Goal: Transaction & Acquisition: Purchase product/service

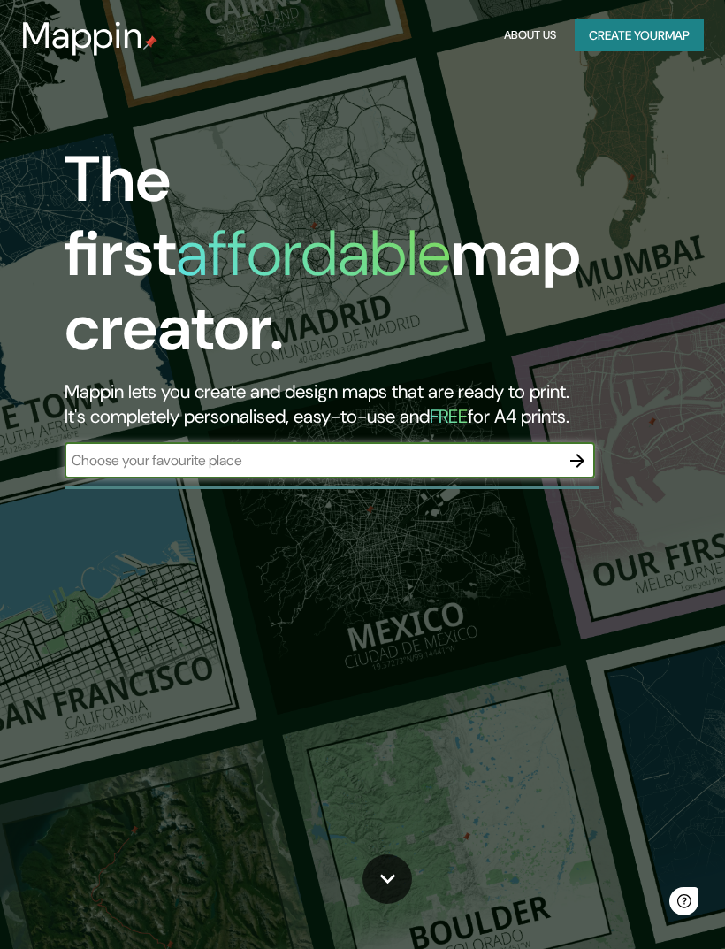
click at [629, 45] on button "Create your map" at bounding box center [639, 35] width 129 height 33
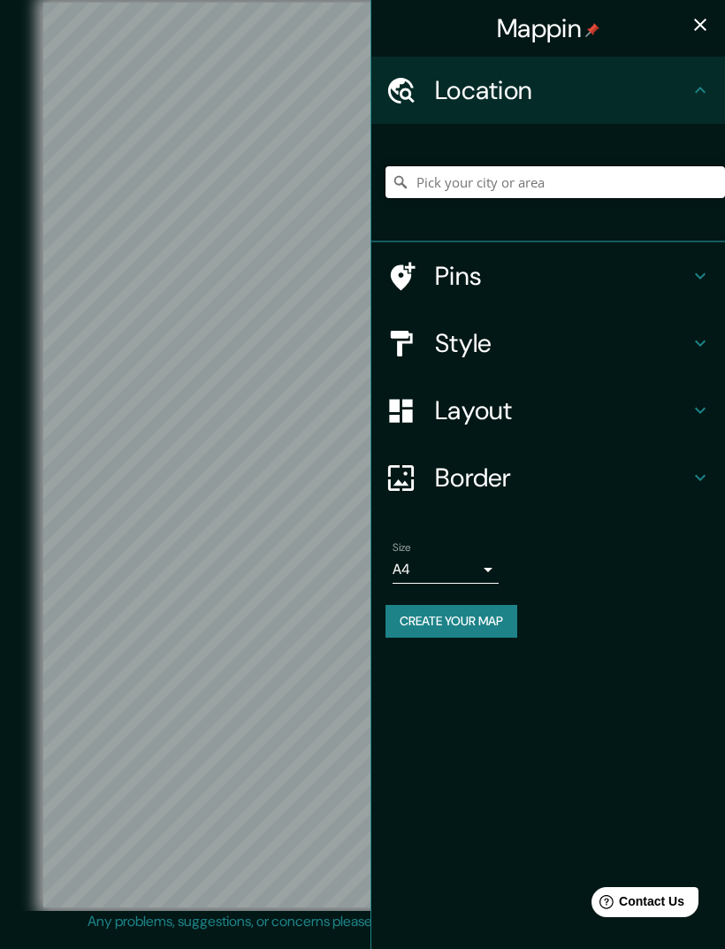
click at [607, 188] on input "Pick your city or area" at bounding box center [556, 182] width 340 height 32
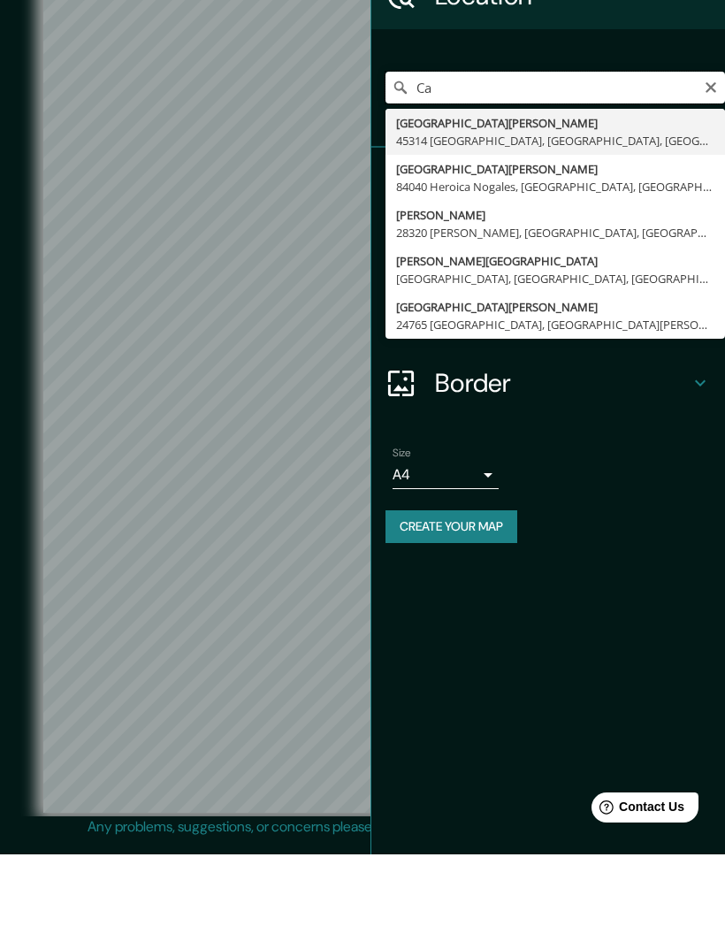
type input "C"
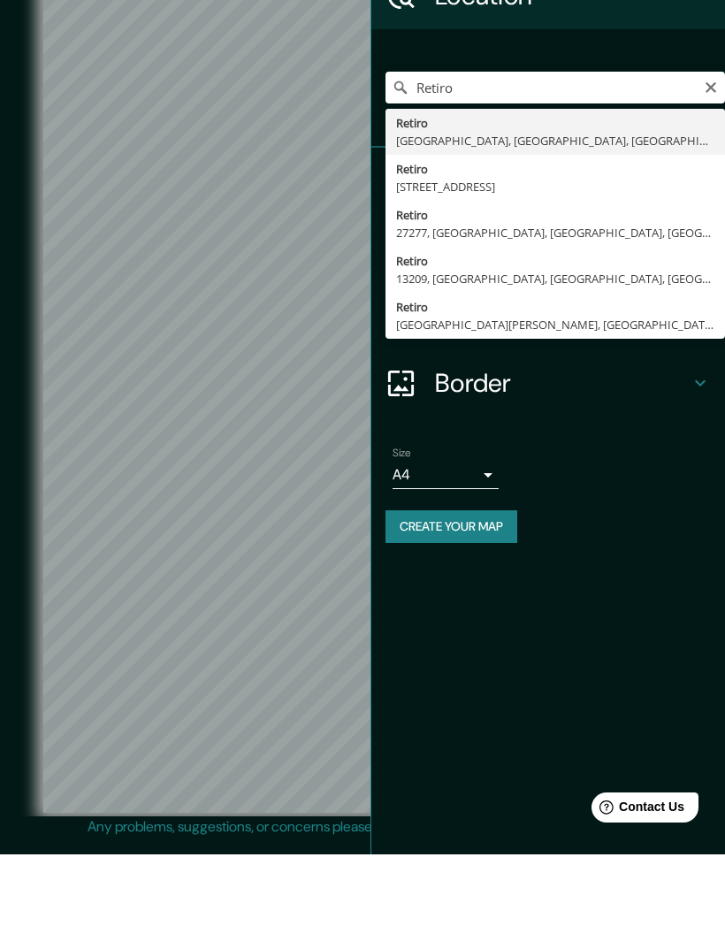
type input "[STREET_ADDRESS]"
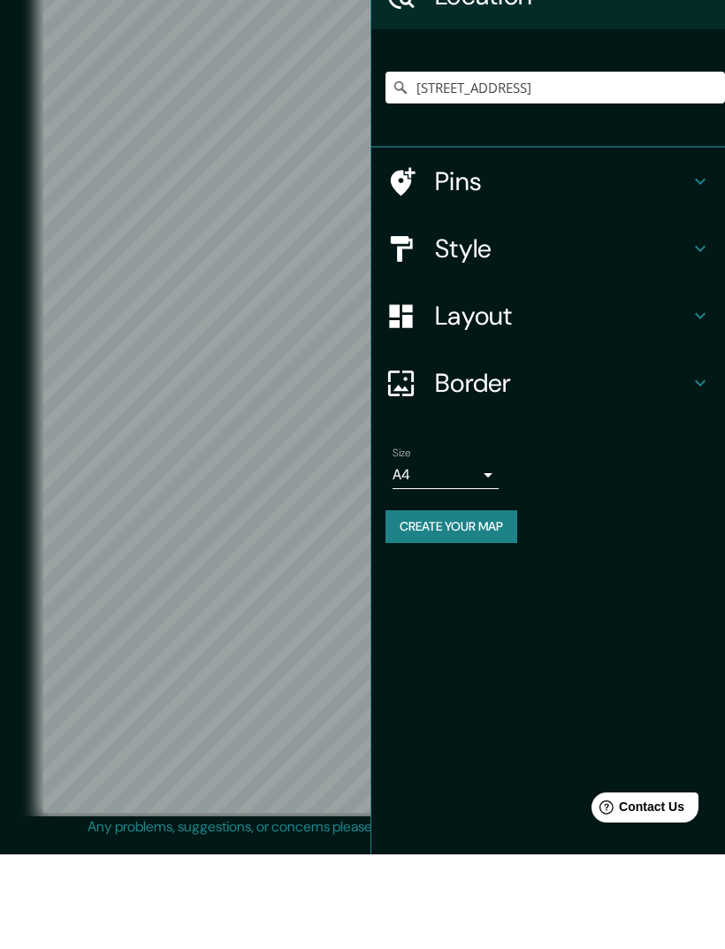
click at [448, 471] on body "Mappin Location Retiro, C1059, Comuna 1, Buenos Aires, Argentina Pins Style Lay…" at bounding box center [362, 474] width 725 height 949
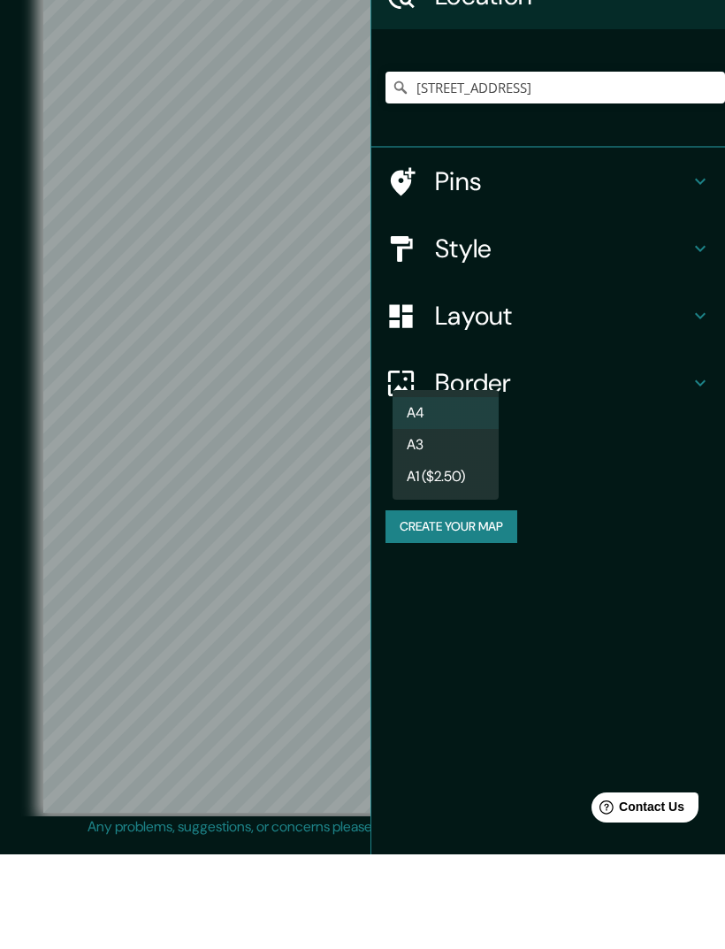
scroll to position [41, 0]
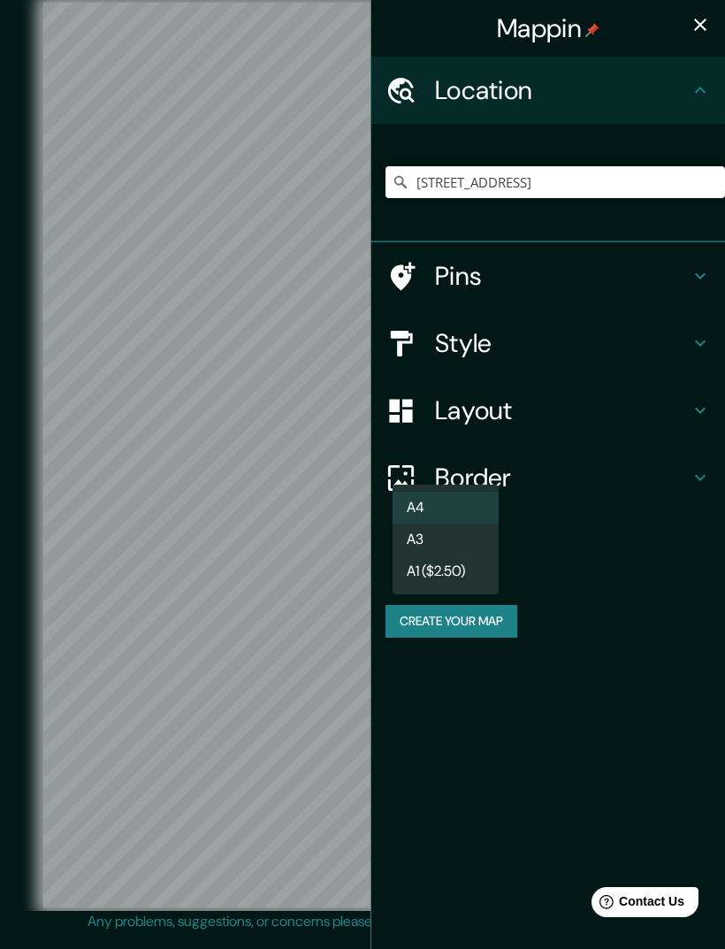
click at [461, 535] on li "A3" at bounding box center [446, 540] width 106 height 32
type input "a4"
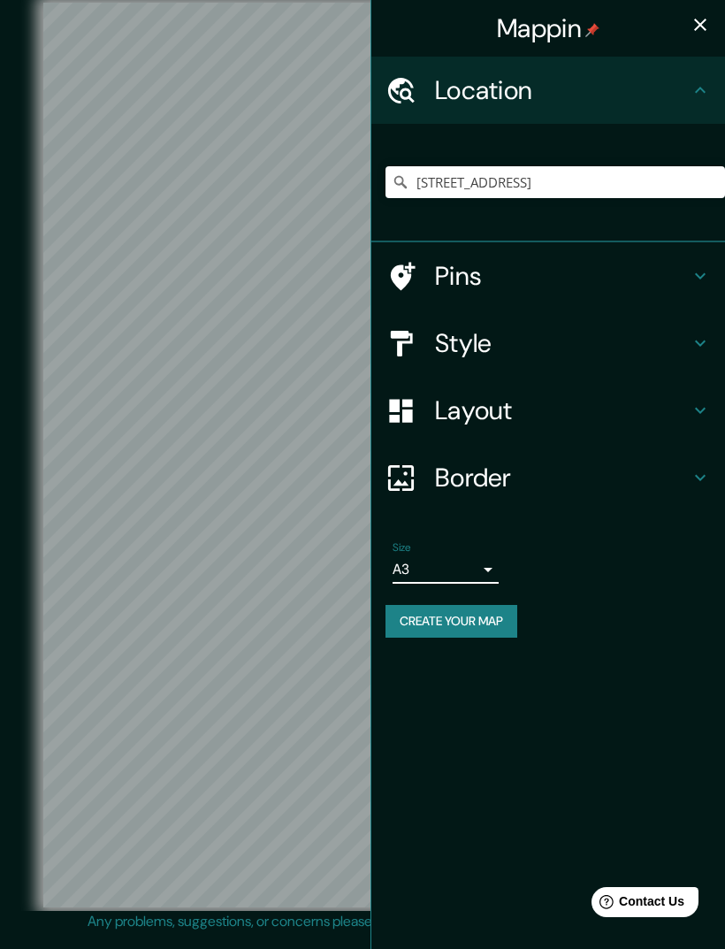
click at [671, 322] on div "Style" at bounding box center [549, 343] width 354 height 67
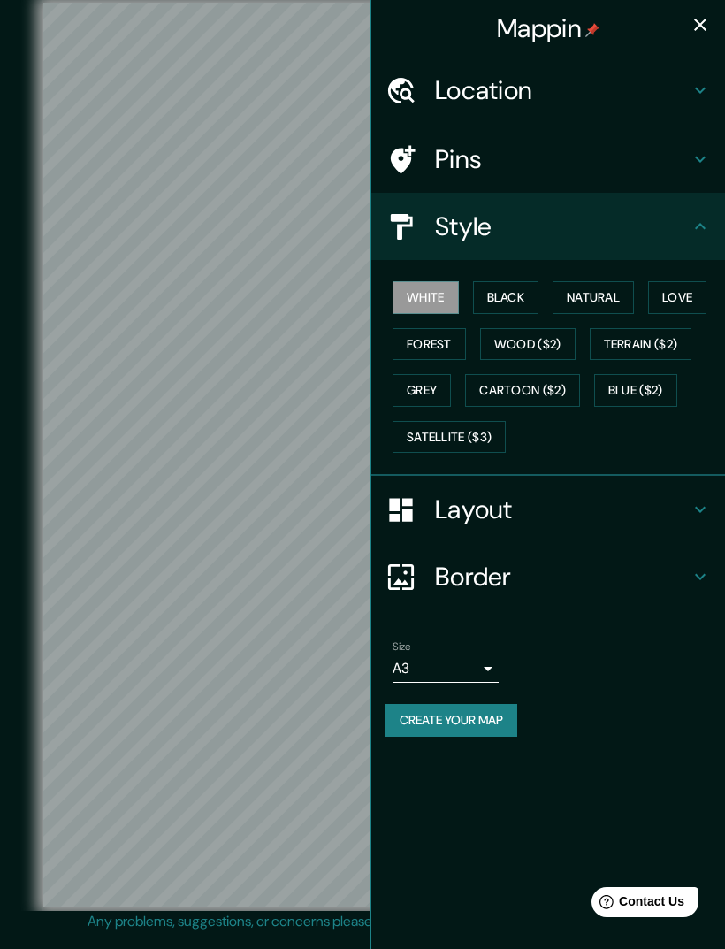
click at [497, 303] on button "Black" at bounding box center [506, 297] width 66 height 33
click at [592, 303] on button "Natural" at bounding box center [593, 297] width 81 height 33
click at [681, 290] on button "Love" at bounding box center [677, 297] width 58 height 33
click at [448, 339] on button "Forest" at bounding box center [429, 344] width 73 height 33
click at [542, 330] on button "Wood ($2)" at bounding box center [528, 344] width 96 height 33
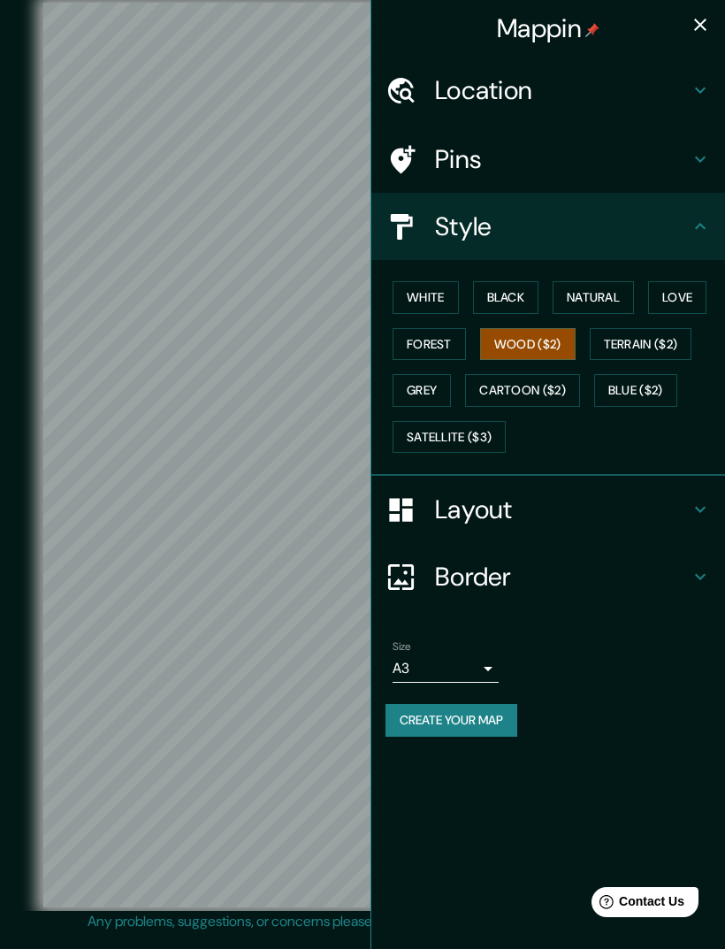
click at [643, 335] on button "Terrain ($2)" at bounding box center [641, 344] width 103 height 33
click at [449, 379] on button "Grey" at bounding box center [422, 390] width 58 height 33
click at [697, 39] on button "button" at bounding box center [700, 24] width 35 height 35
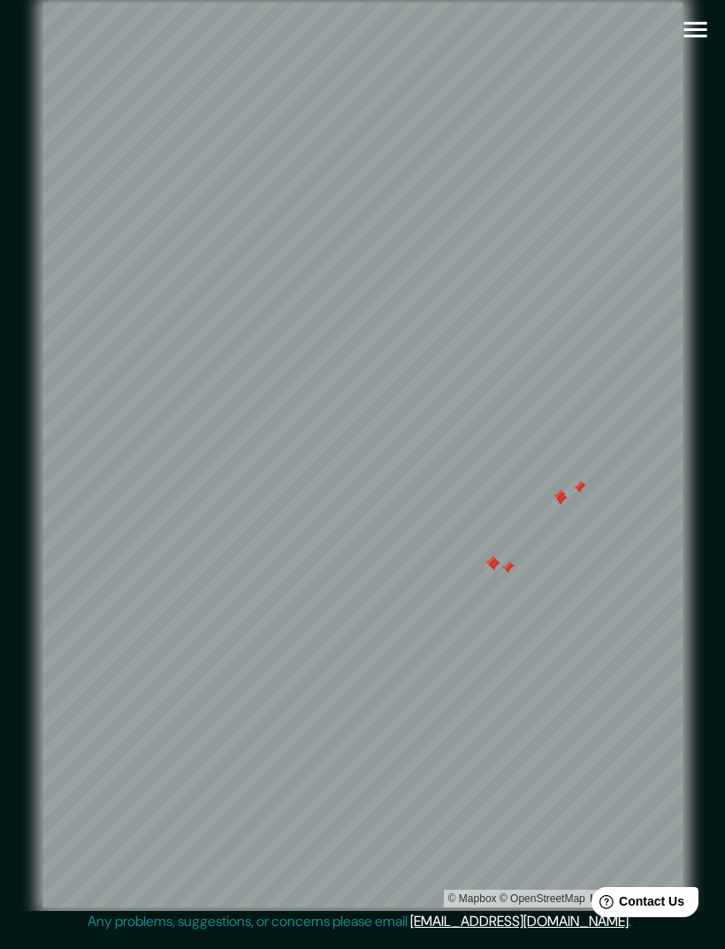
click at [558, 489] on div at bounding box center [559, 496] width 14 height 14
click at [528, 417] on div at bounding box center [524, 424] width 14 height 14
click at [526, 385] on div at bounding box center [529, 392] width 14 height 14
click at [515, 399] on div at bounding box center [522, 406] width 14 height 14
click at [441, 471] on div at bounding box center [442, 478] width 14 height 14
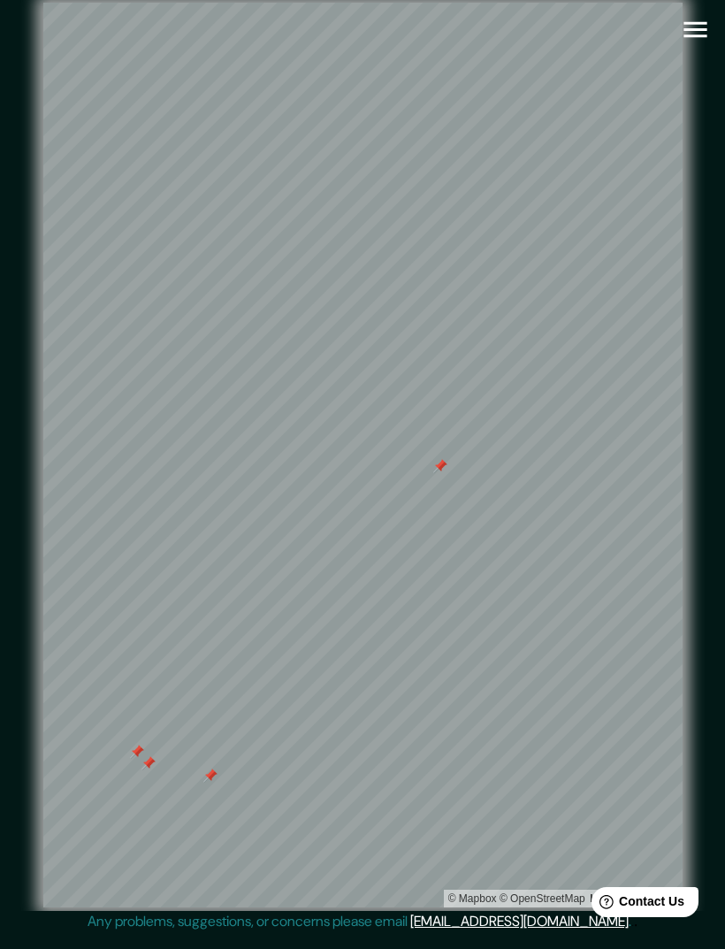
click at [438, 459] on div at bounding box center [440, 466] width 14 height 14
click at [216, 769] on div at bounding box center [210, 776] width 14 height 14
click at [149, 756] on div at bounding box center [149, 763] width 14 height 14
click at [138, 745] on div at bounding box center [137, 752] width 14 height 14
click at [596, 178] on div at bounding box center [596, 185] width 14 height 14
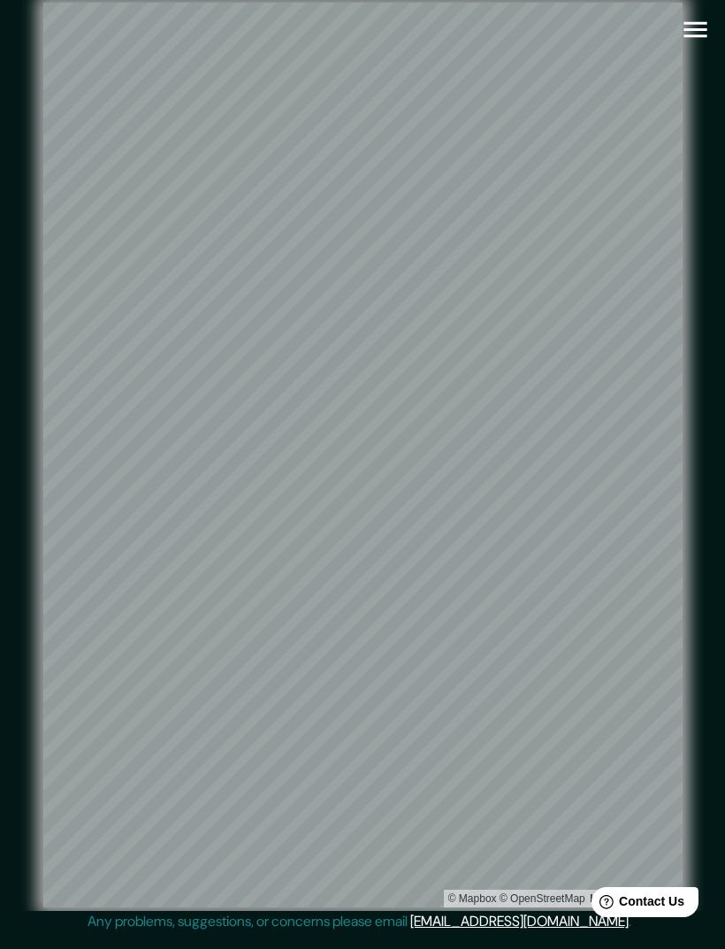
click at [695, 85] on div "© Mapbox © OpenStreetMap Improve this map" at bounding box center [362, 455] width 709 height 911
click at [715, 129] on div "© Mapbox © OpenStreetMap Improve this map" at bounding box center [362, 455] width 709 height 911
click at [668, 904] on span "Contact Us" at bounding box center [651, 901] width 65 height 14
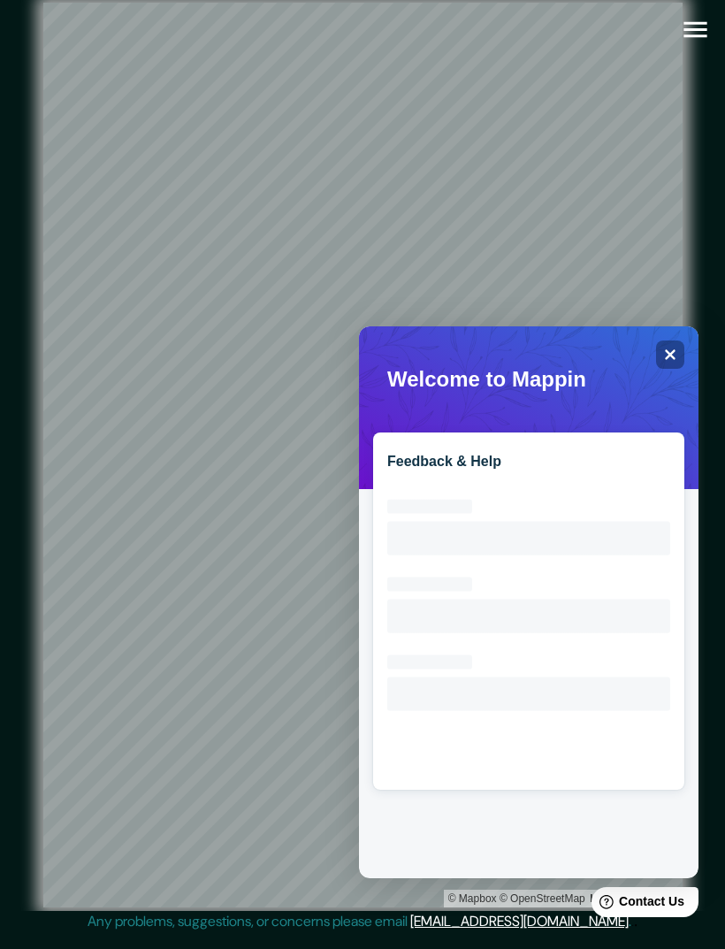
scroll to position [0, 0]
click at [666, 911] on div "Help Contact Us" at bounding box center [645, 902] width 107 height 30
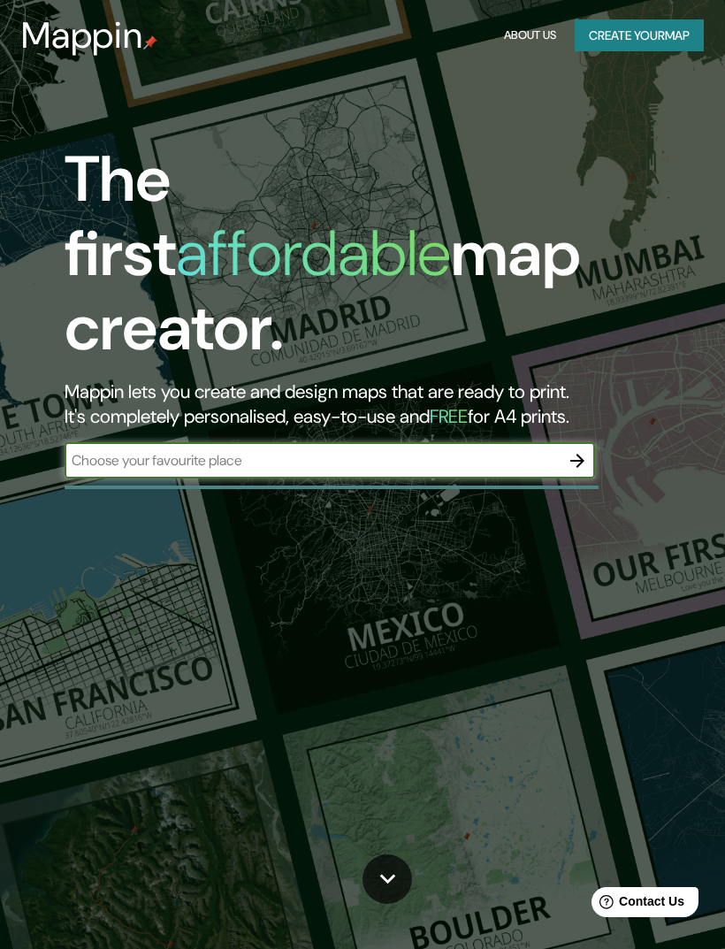
click at [665, 48] on button "Create your map" at bounding box center [639, 35] width 129 height 33
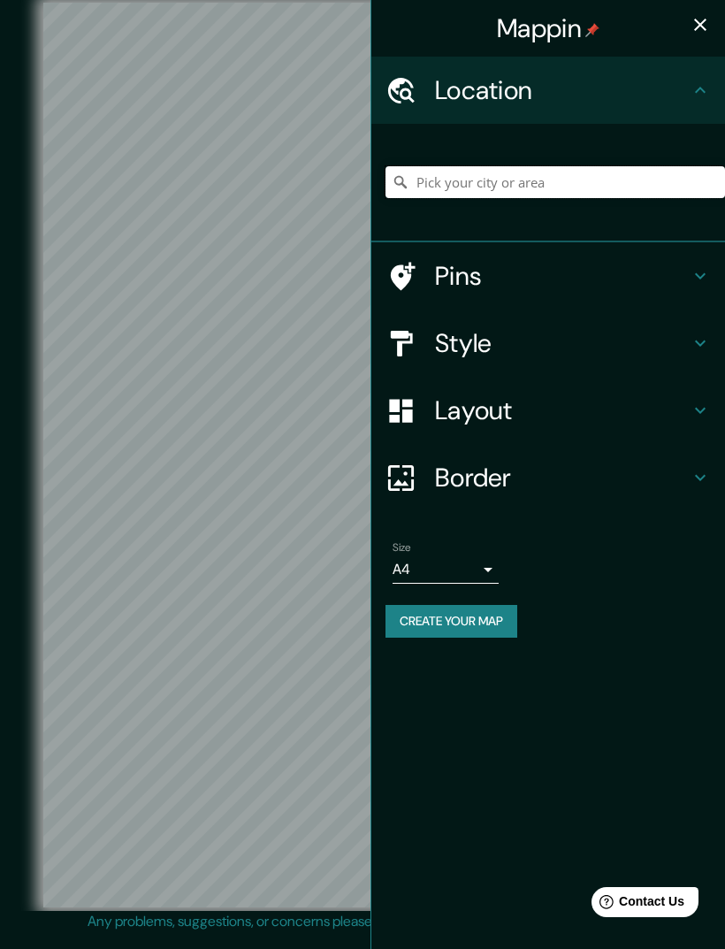
click at [632, 191] on input "Pick your city or area" at bounding box center [556, 182] width 340 height 32
type input "[STREET_ADDRESS]"
click at [681, 266] on h4 "Pins" at bounding box center [562, 276] width 255 height 32
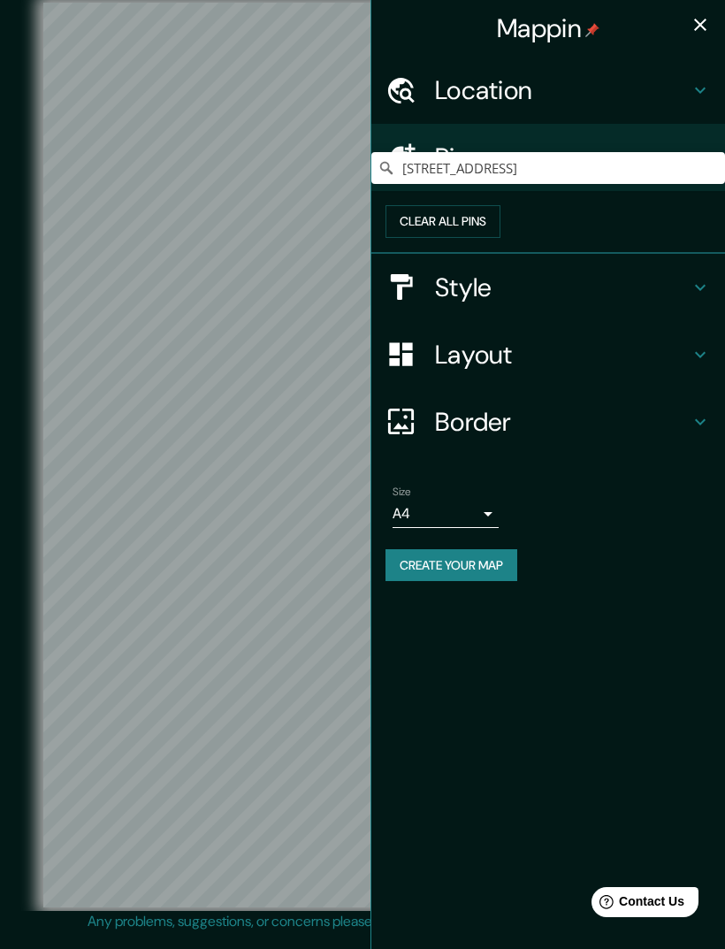
click at [632, 438] on h4 "Border" at bounding box center [562, 422] width 255 height 32
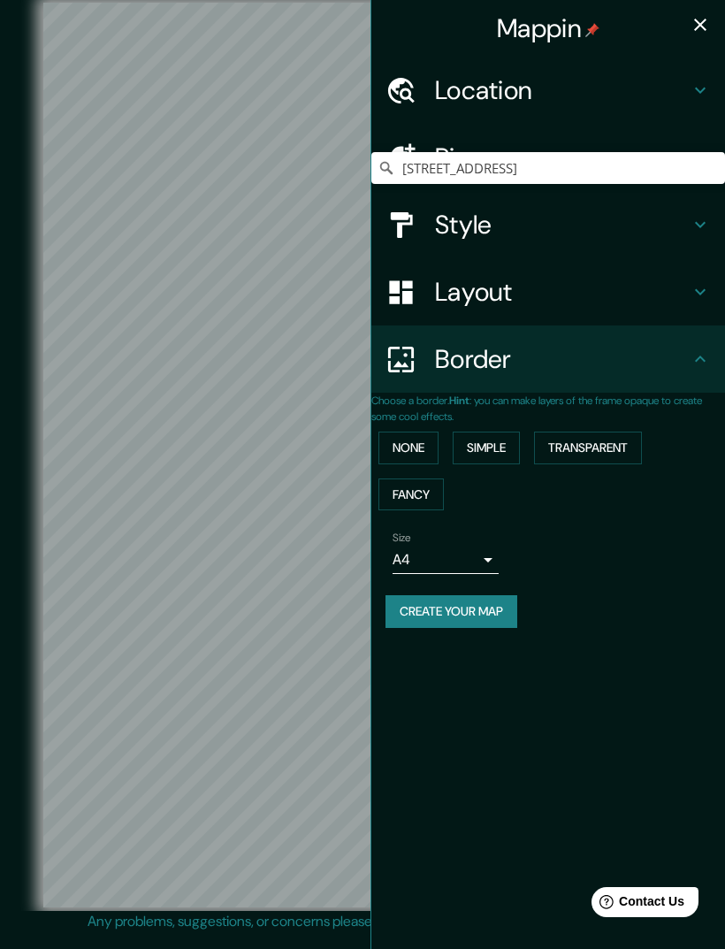
click at [482, 571] on body "Mappin Location [STREET_ADDRESS] Pins Style Layout Border Choose a border. Hint…" at bounding box center [362, 474] width 725 height 949
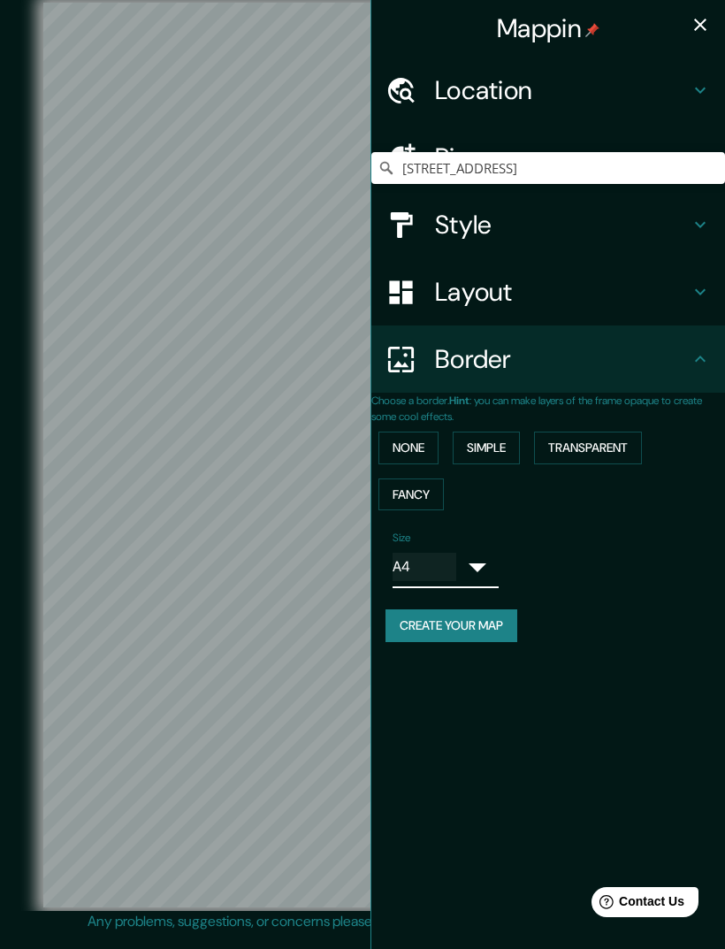
type input "a4"
click at [498, 443] on button "Simple" at bounding box center [486, 448] width 67 height 33
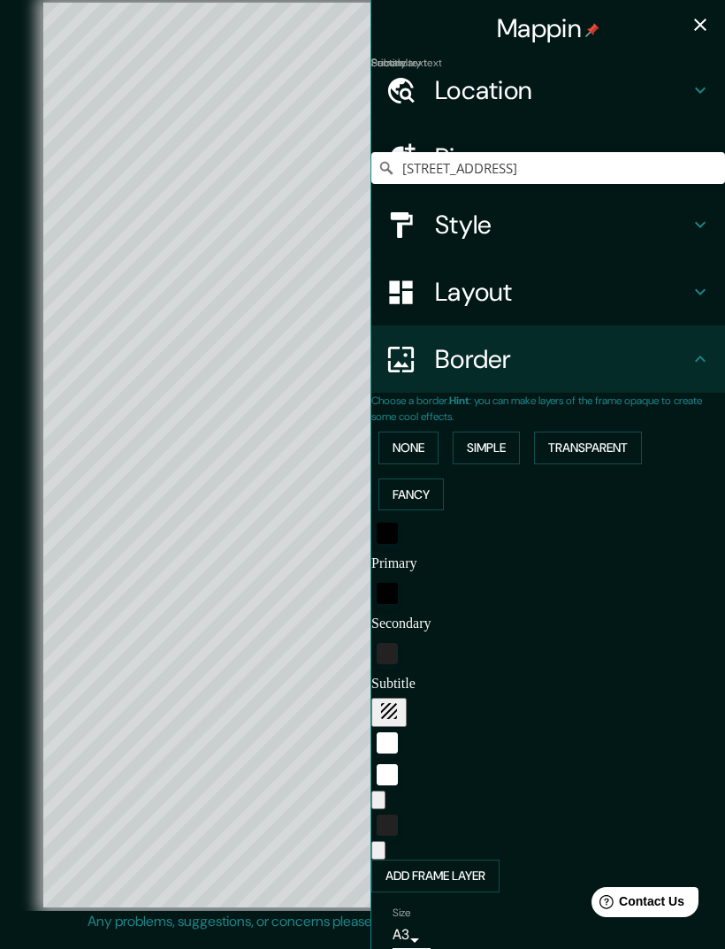
click at [609, 432] on button "Transparent" at bounding box center [588, 448] width 108 height 33
click at [427, 493] on button "Fancy" at bounding box center [411, 495] width 65 height 33
click at [436, 445] on button "None" at bounding box center [409, 448] width 60 height 33
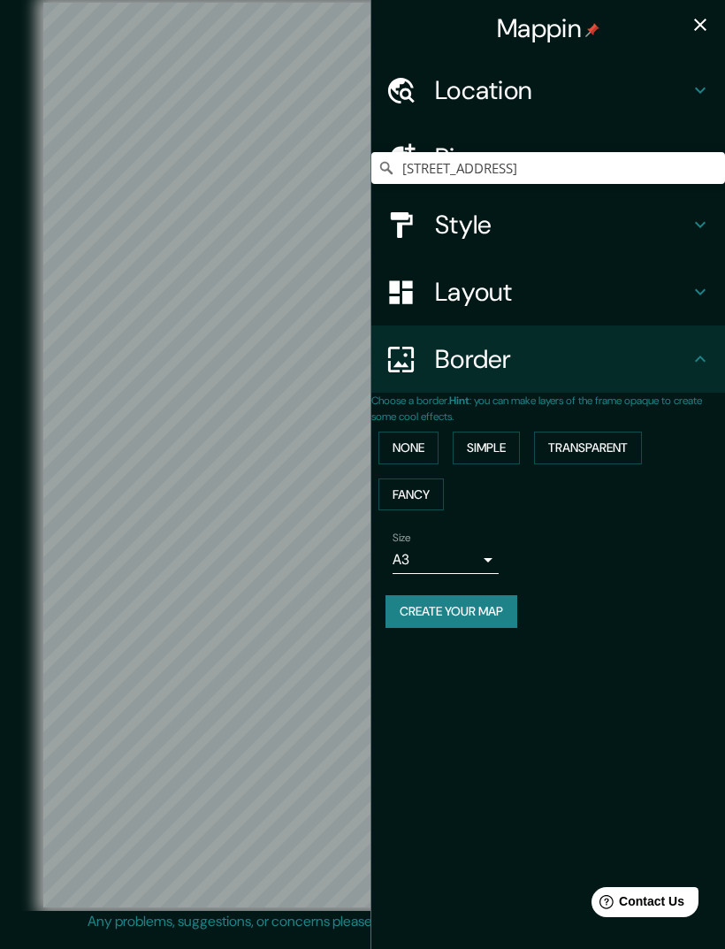
click at [687, 303] on h4 "Layout" at bounding box center [562, 292] width 255 height 32
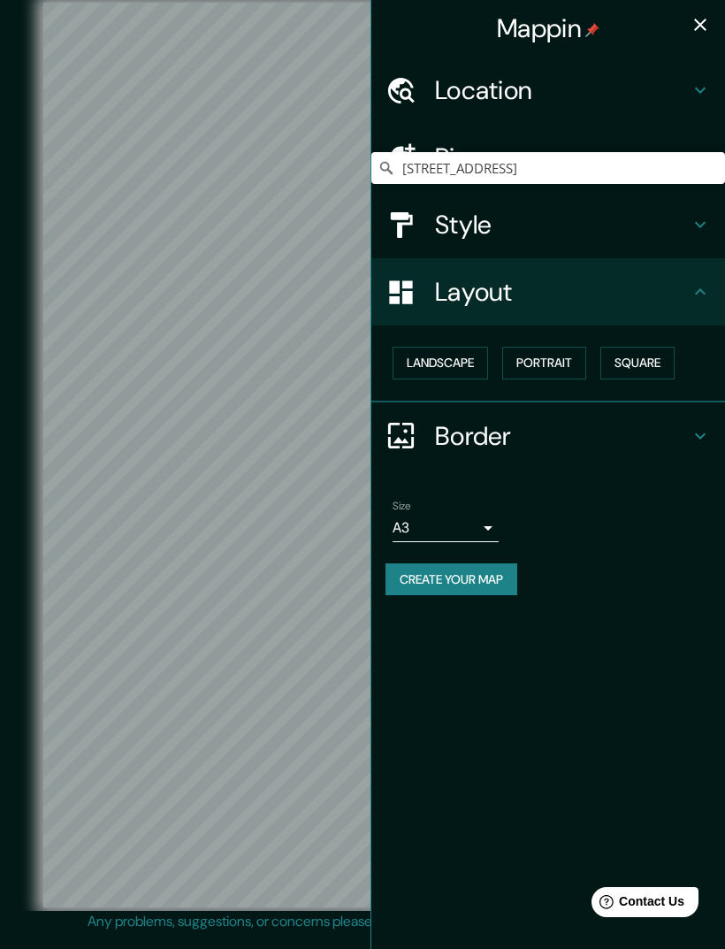
click at [470, 356] on button "Landscape" at bounding box center [441, 363] width 96 height 33
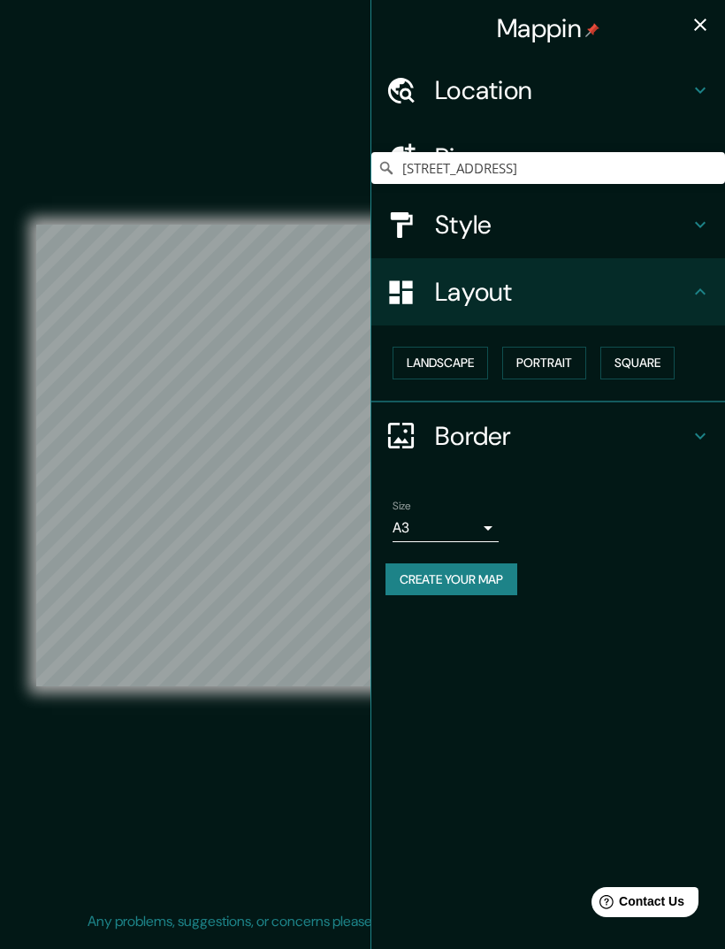
click at [566, 356] on button "Portrait" at bounding box center [544, 363] width 84 height 33
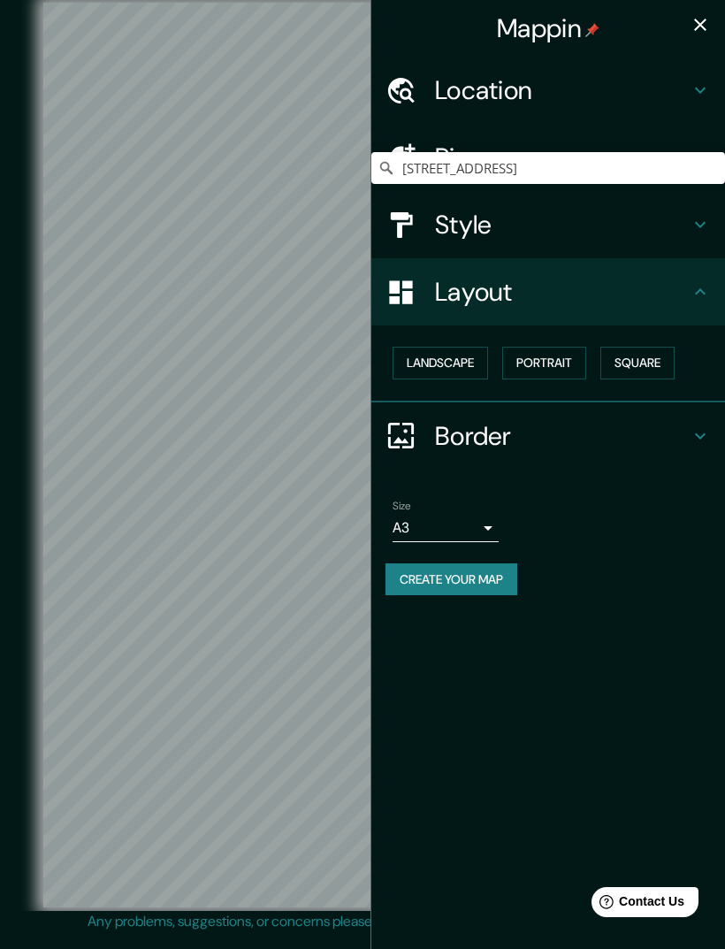
click at [464, 368] on button "Landscape" at bounding box center [441, 363] width 96 height 33
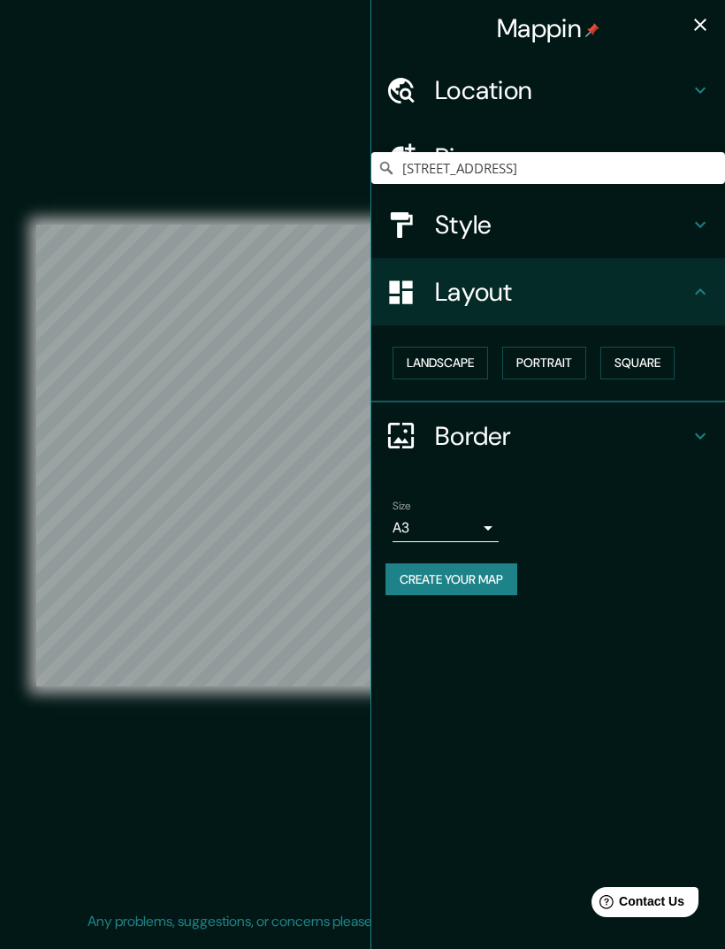
click at [562, 363] on button "Portrait" at bounding box center [544, 363] width 84 height 33
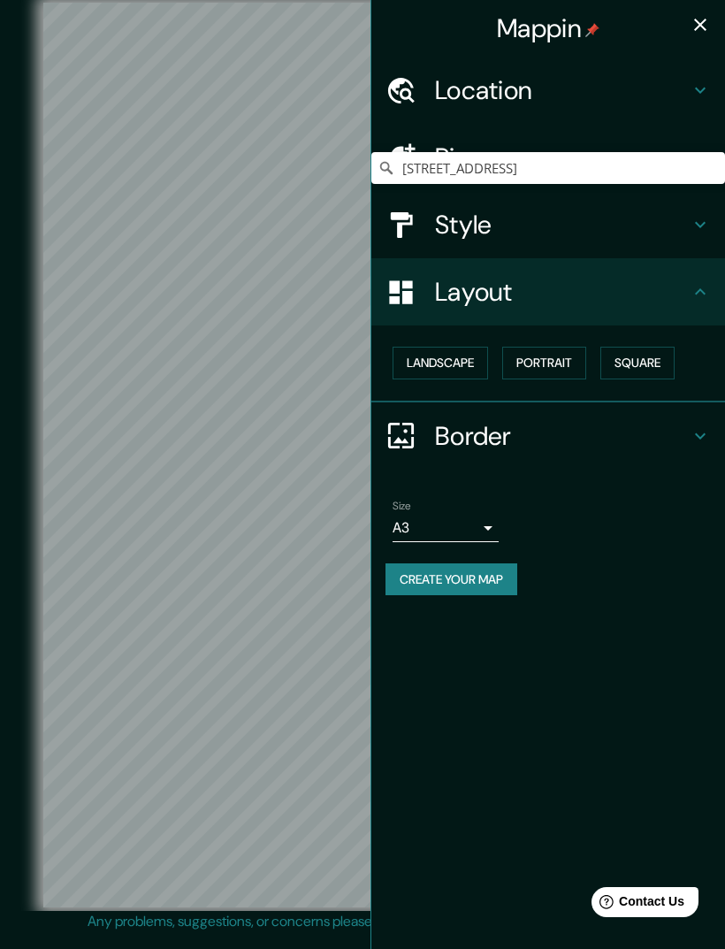
click at [653, 356] on button "Square" at bounding box center [638, 363] width 74 height 33
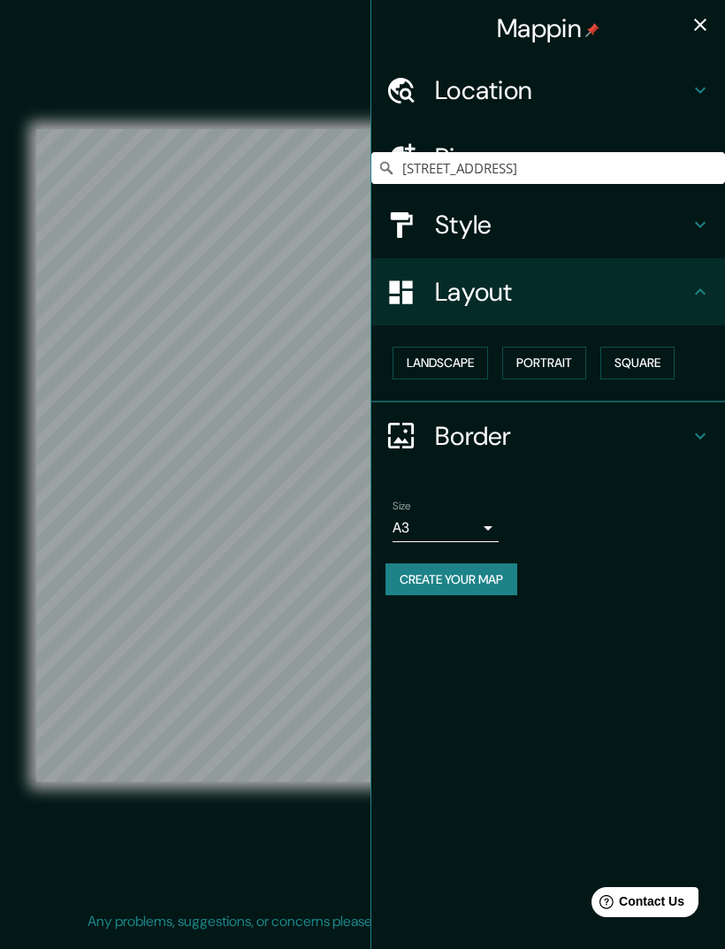
click at [565, 372] on button "Portrait" at bounding box center [544, 363] width 84 height 33
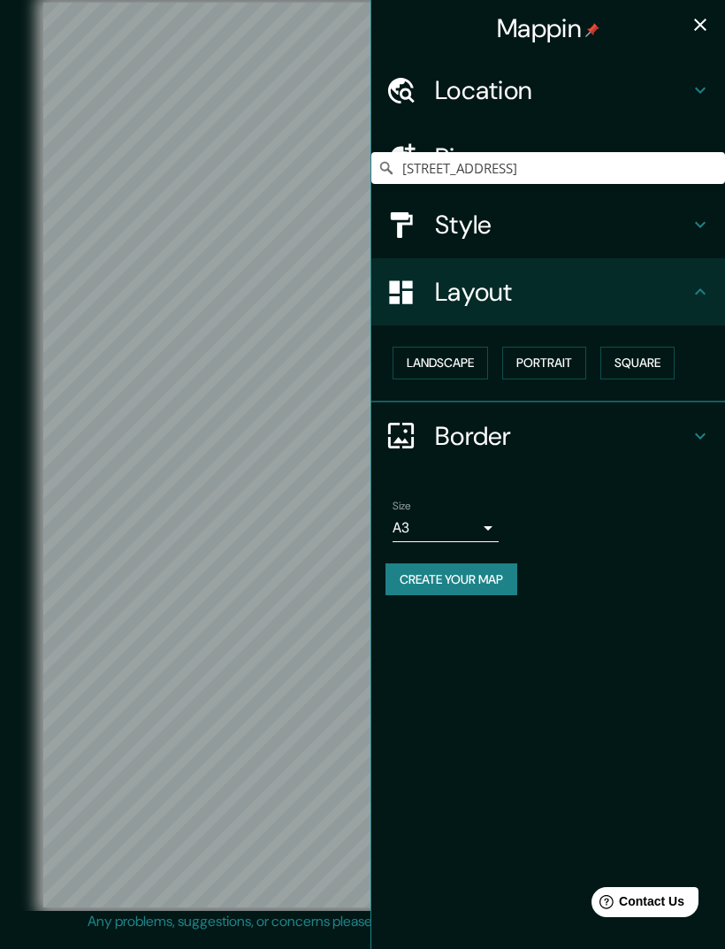
click at [634, 366] on button "Square" at bounding box center [638, 363] width 74 height 33
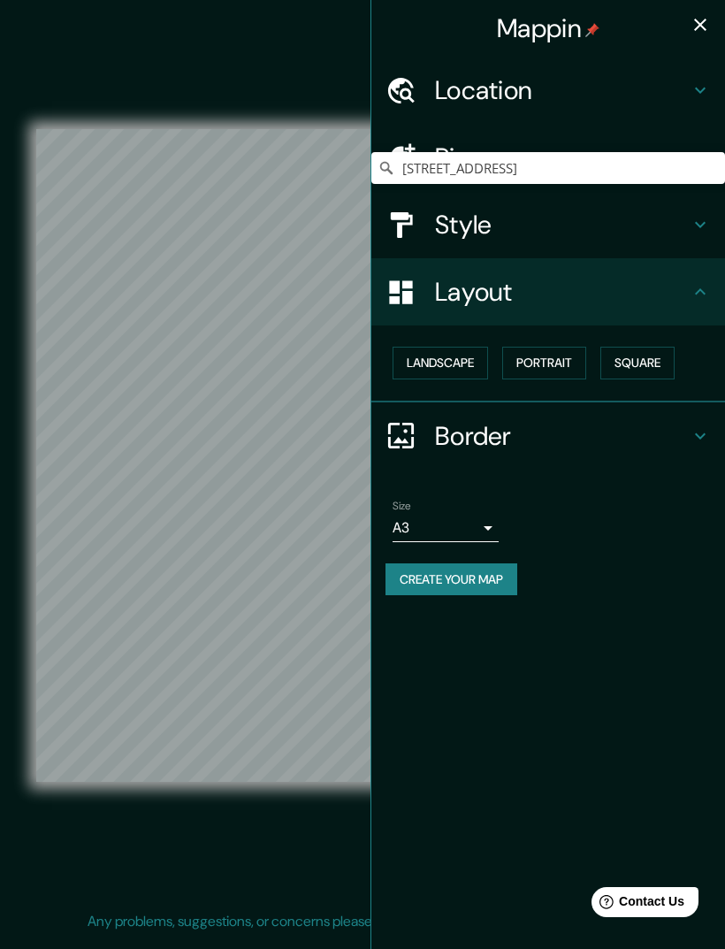
click at [649, 219] on h4 "Style" at bounding box center [562, 225] width 255 height 32
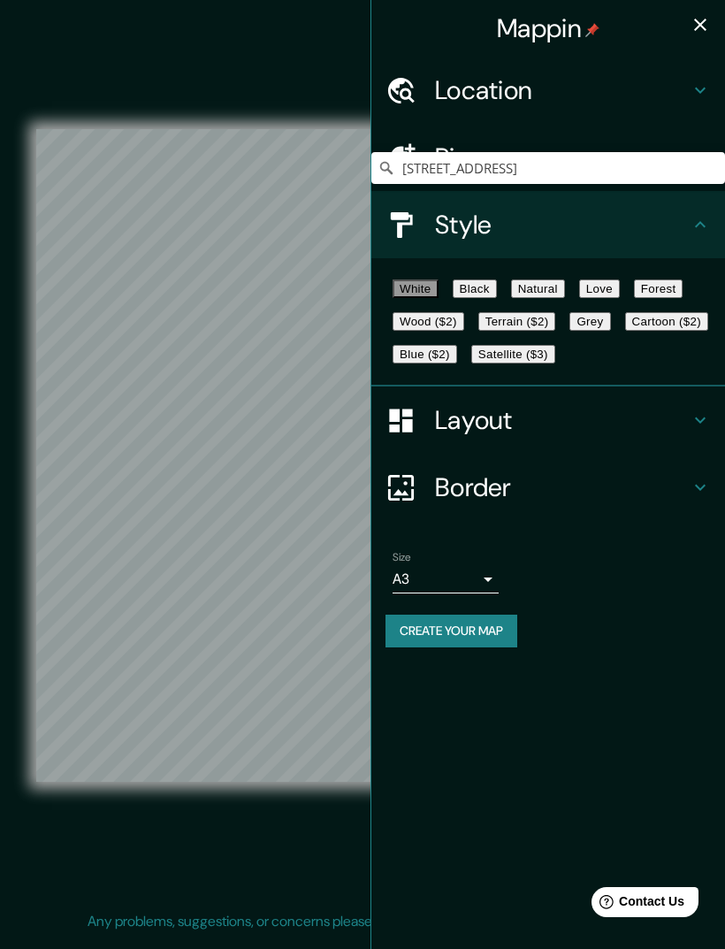
click at [497, 296] on button "Black" at bounding box center [475, 289] width 44 height 19
click at [688, 21] on button "button" at bounding box center [700, 24] width 35 height 35
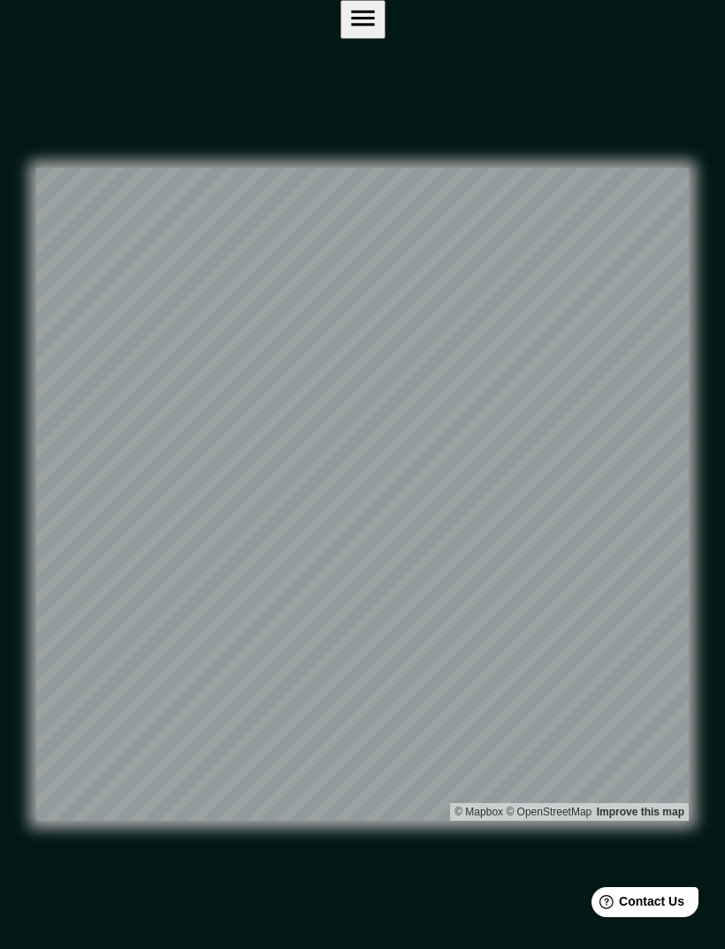
click at [379, 19] on icon "button" at bounding box center [363, 18] width 31 height 31
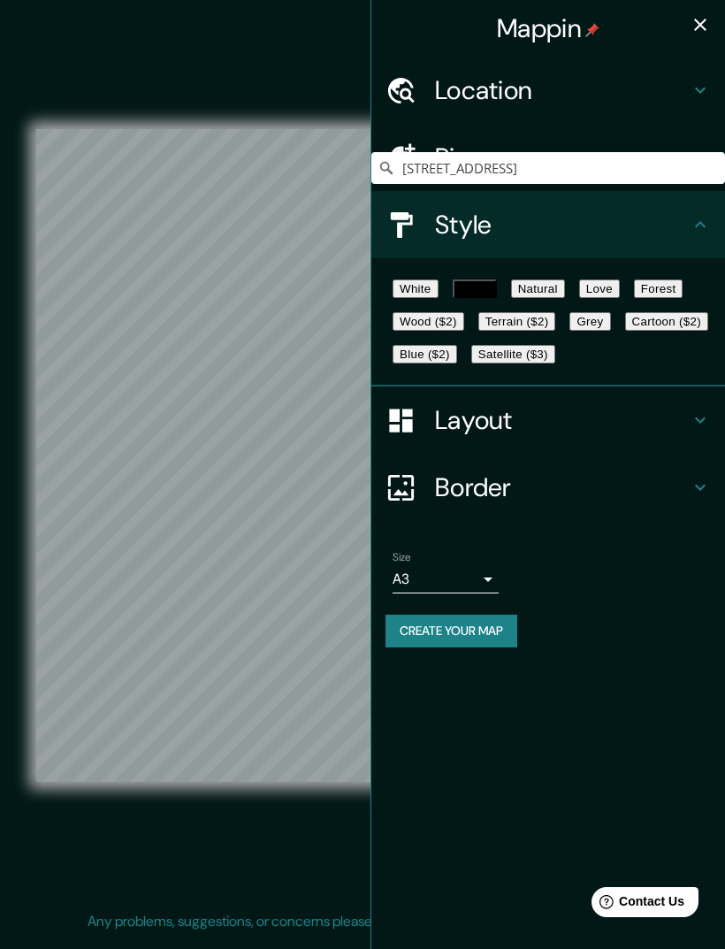
click at [657, 454] on div "Layout" at bounding box center [549, 420] width 354 height 67
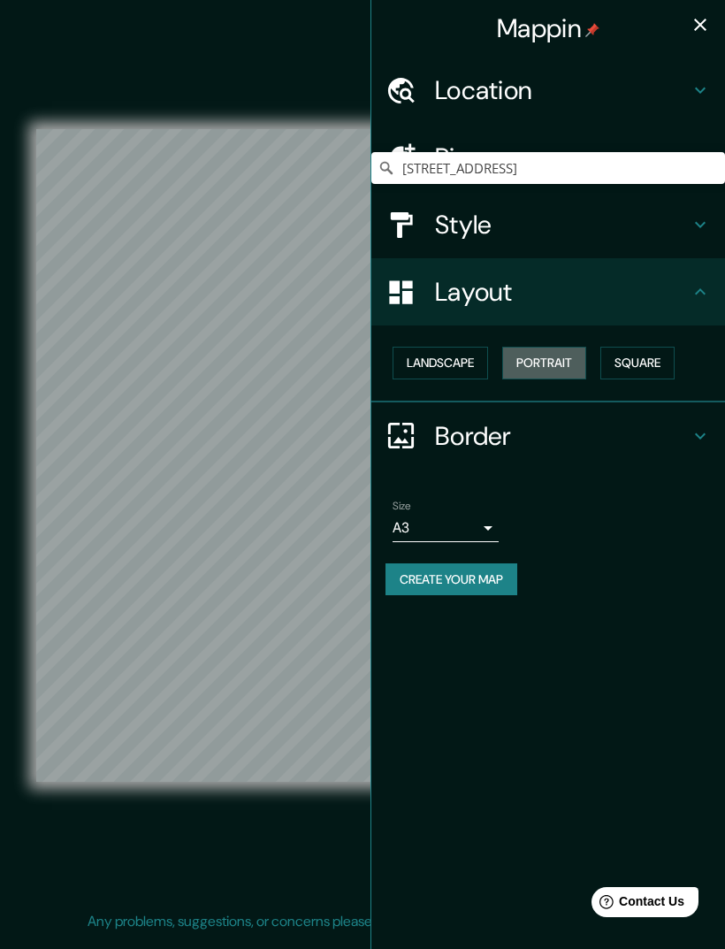
click at [564, 357] on button "Portrait" at bounding box center [544, 363] width 84 height 33
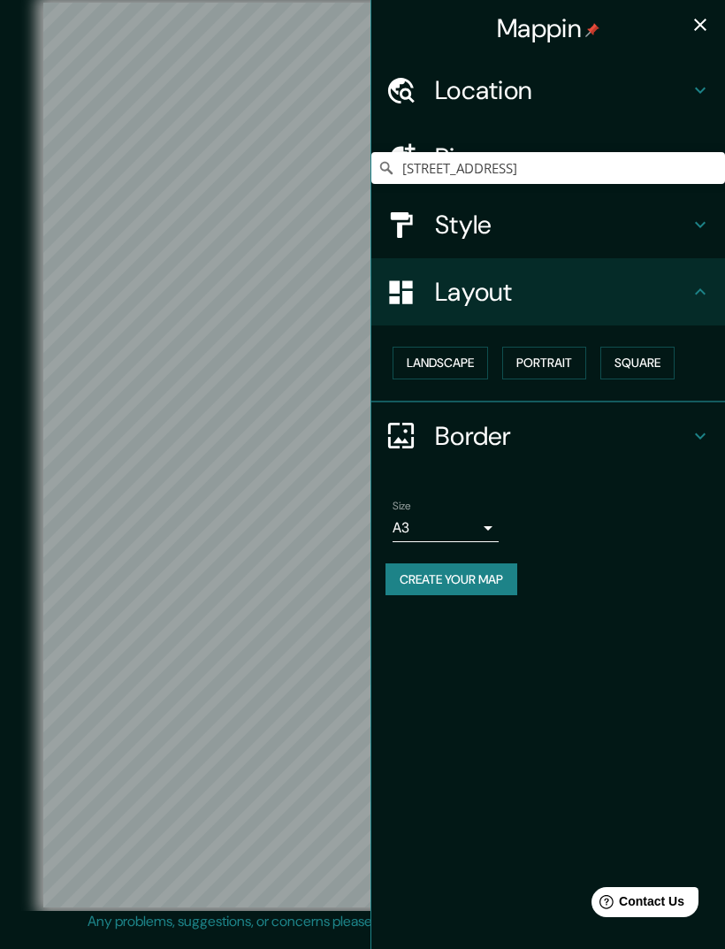
click at [679, 12] on div "Mappin" at bounding box center [549, 28] width 354 height 57
click at [709, 39] on button "button" at bounding box center [700, 24] width 35 height 35
